Goal: Task Accomplishment & Management: Complete application form

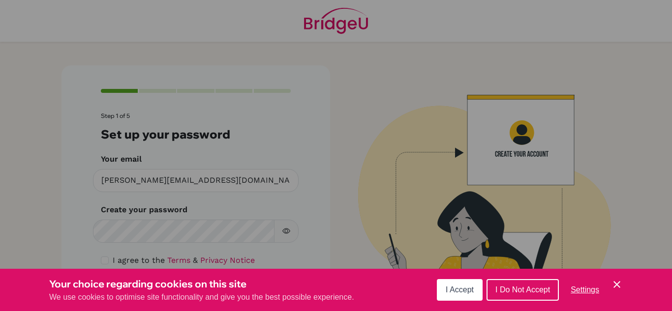
scroll to position [33, 0]
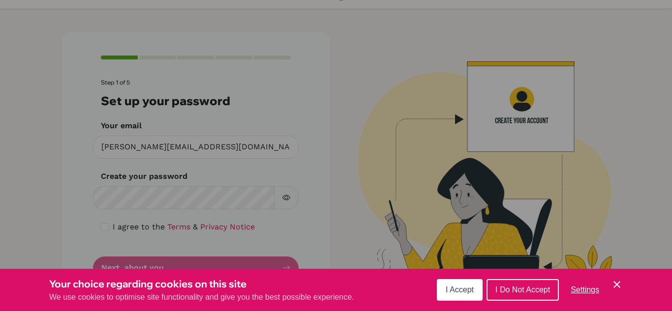
click at [620, 284] on icon "Cookie Control Close Icon" at bounding box center [617, 285] width 12 height 12
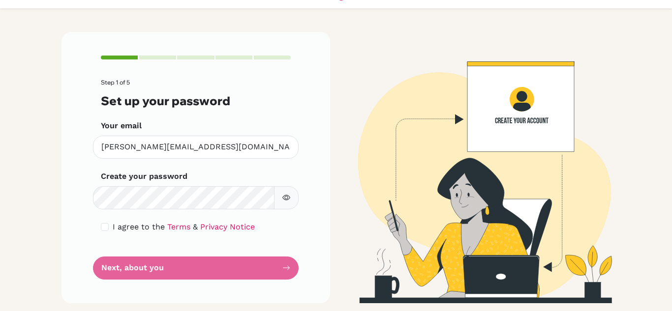
click at [284, 201] on icon "button" at bounding box center [286, 198] width 8 height 8
click at [285, 196] on icon "button" at bounding box center [287, 197] width 5 height 4
click at [178, 268] on form "Step 1 of 5 Set up your password Your email [PERSON_NAME][EMAIL_ADDRESS][DOMAIN…" at bounding box center [196, 179] width 190 height 200
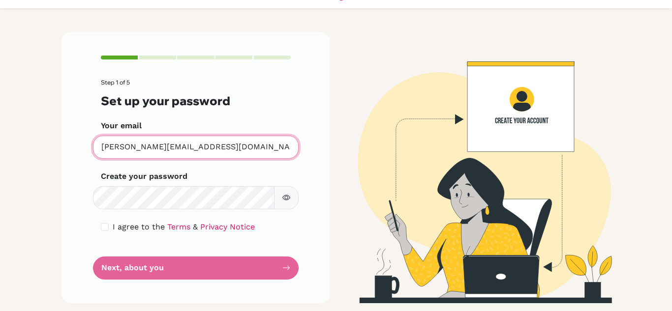
click at [243, 150] on input "[PERSON_NAME][EMAIL_ADDRESS][DOMAIN_NAME]" at bounding box center [196, 147] width 206 height 23
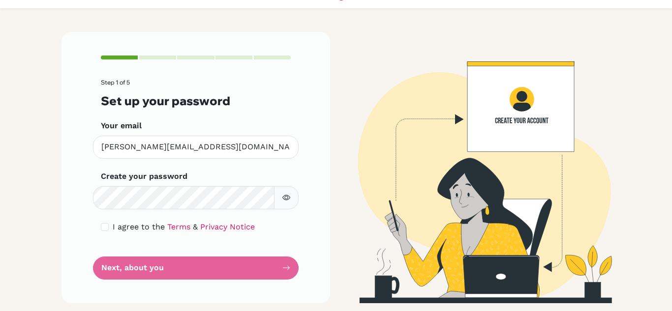
click at [96, 227] on div "Step 1 of 5 Set up your password Your email [PERSON_NAME][EMAIL_ADDRESS][DOMAIN…" at bounding box center [195, 167] width 269 height 271
click at [102, 231] on input "checkbox" at bounding box center [105, 227] width 8 height 8
click at [102, 228] on input "checkbox" at bounding box center [105, 227] width 8 height 8
checkbox input "true"
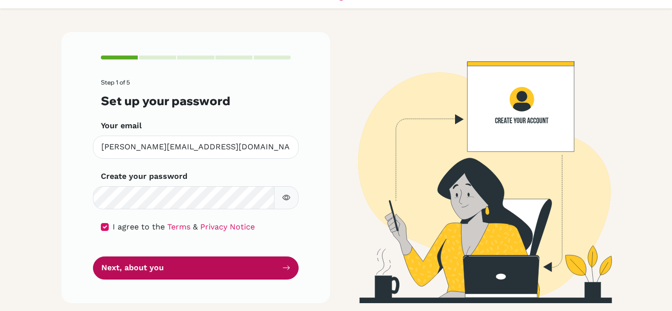
click at [139, 268] on button "Next, about you" at bounding box center [196, 268] width 206 height 23
